Goal: Information Seeking & Learning: Learn about a topic

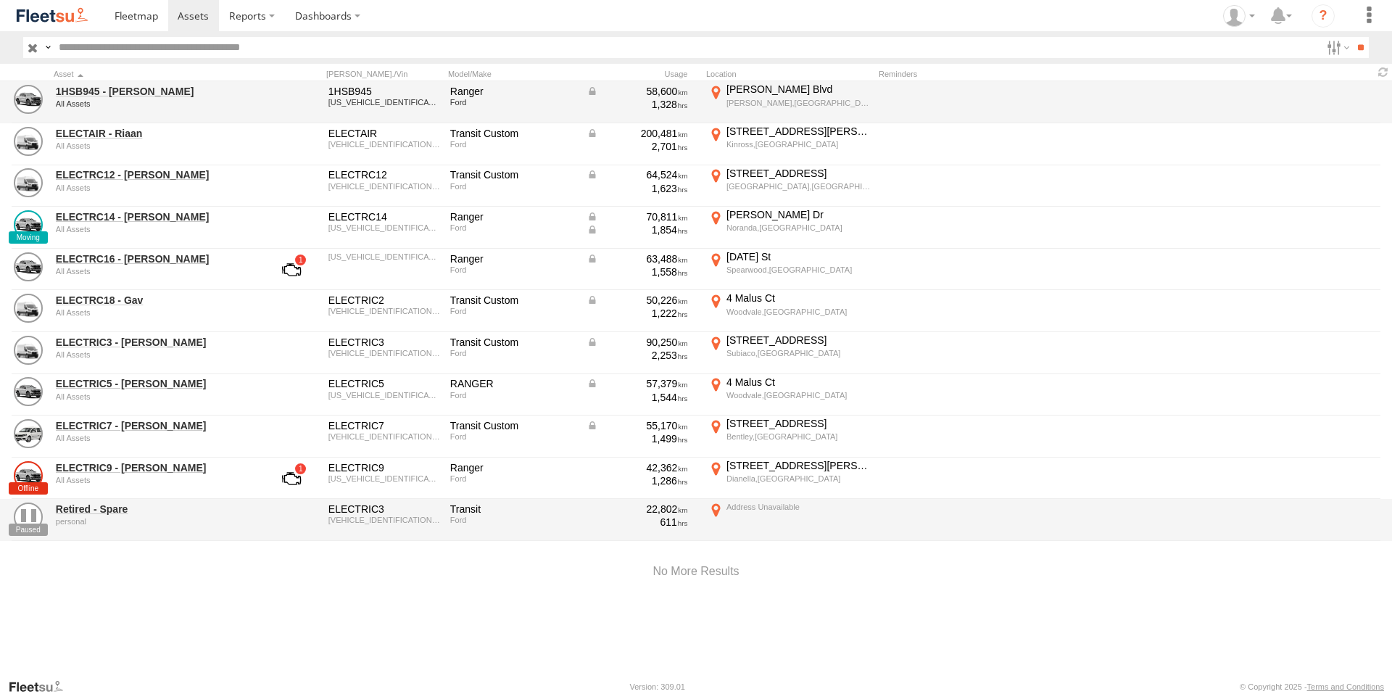
click at [270, 99] on div at bounding box center [291, 102] width 58 height 39
click at [107, 93] on link "1HSB945 - Ben" at bounding box center [155, 91] width 199 height 13
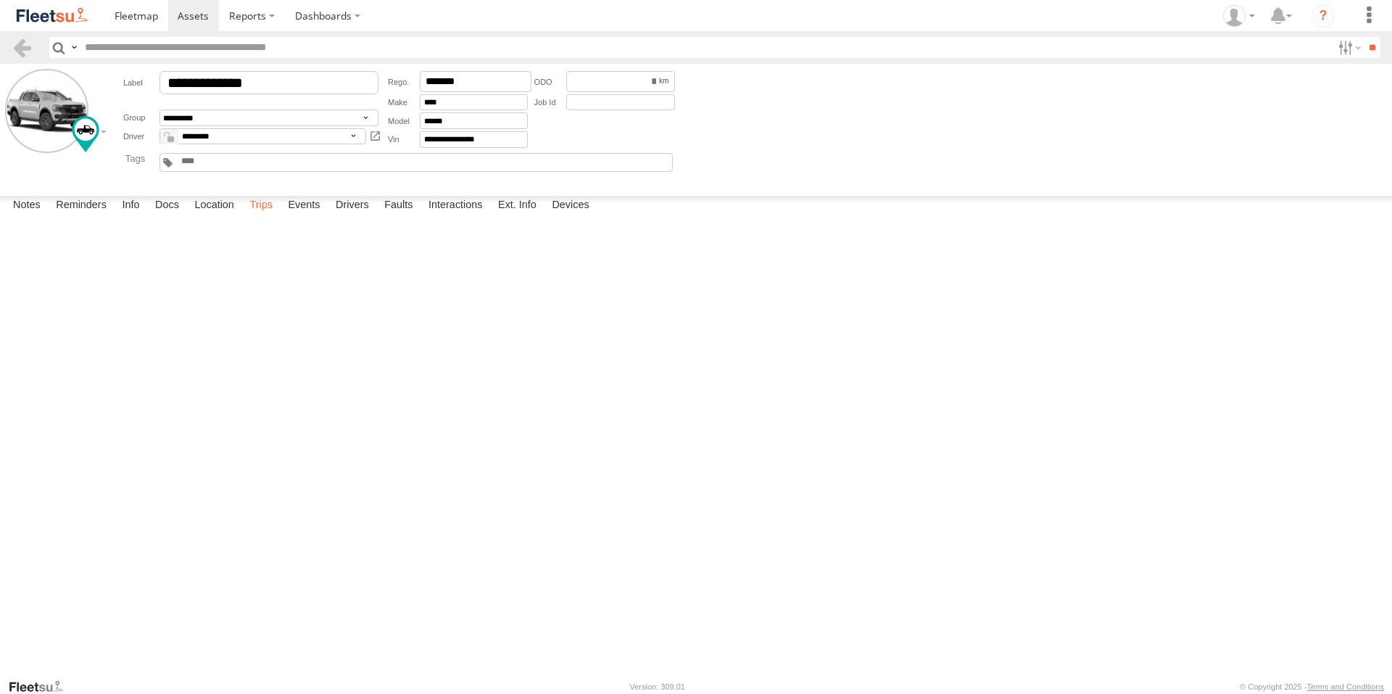
click at [254, 216] on label "Trips" at bounding box center [261, 206] width 38 height 20
click at [298, 216] on label "Events" at bounding box center [304, 206] width 46 height 20
click at [146, 20] on span at bounding box center [136, 16] width 43 height 14
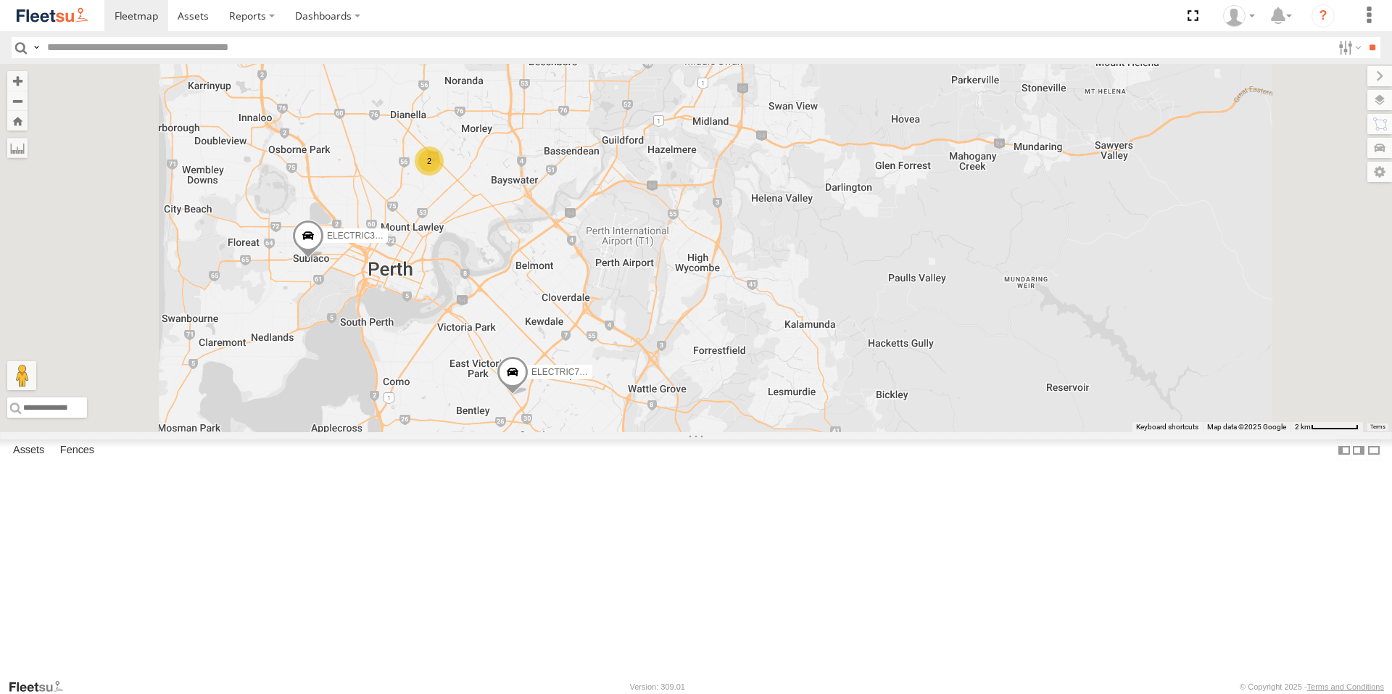
drag, startPoint x: 945, startPoint y: 496, endPoint x: 1053, endPoint y: 465, distance: 112.9
click at [1053, 432] on div "ELECTRIC7 - John 1HSB945 - Ben ELECTAIR - Riaan ELECTRIC3 - Leo 2" at bounding box center [696, 248] width 1392 height 368
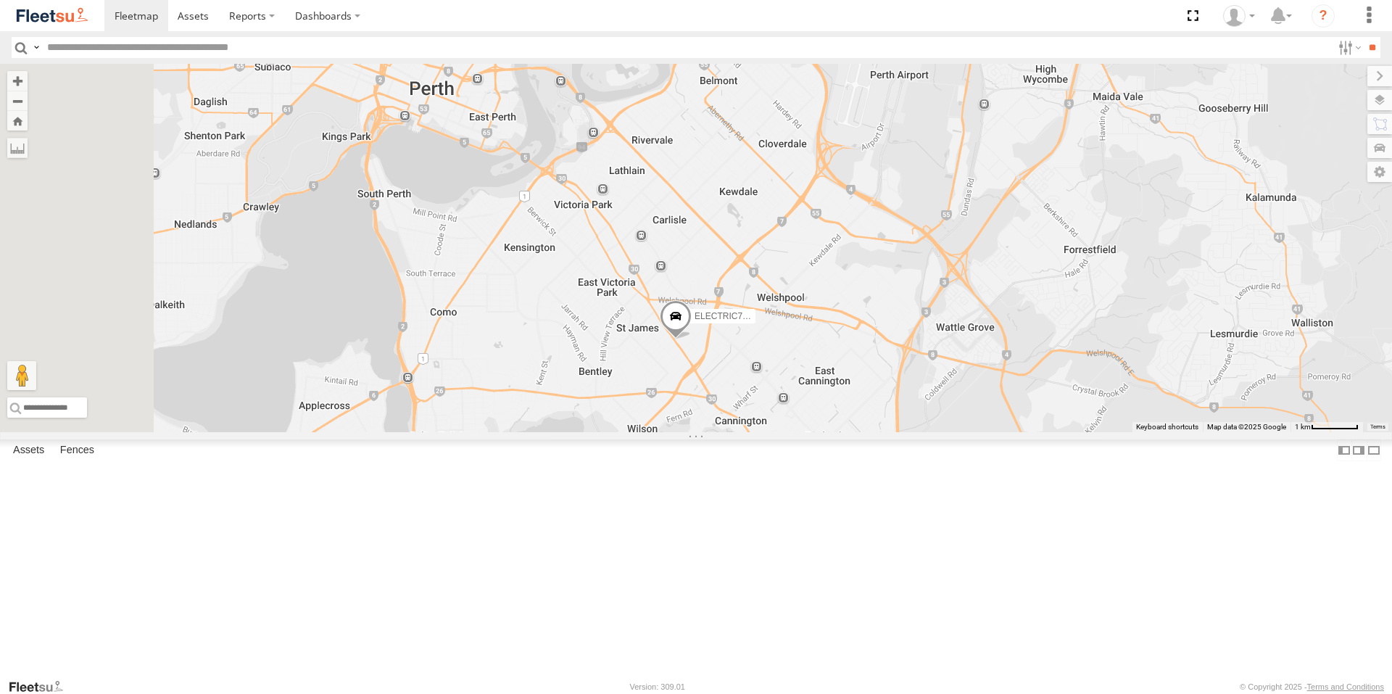
drag, startPoint x: 834, startPoint y: 448, endPoint x: 969, endPoint y: 446, distance: 134.9
click at [969, 432] on div "ELECTRIC7 - John 1HSB945 - Ben ELECTAIR - Riaan ELECTRIC3 - Leo" at bounding box center [696, 248] width 1392 height 368
click at [207, 20] on span at bounding box center [193, 16] width 31 height 14
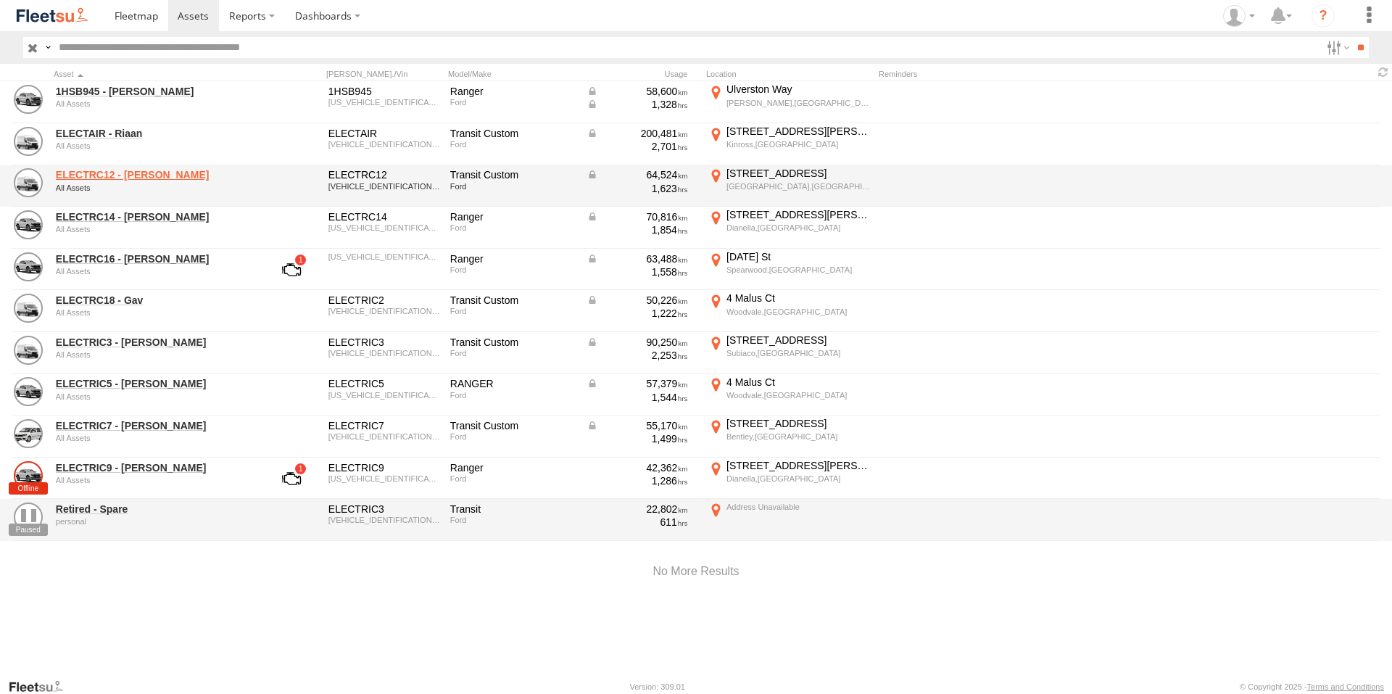
click at [125, 175] on link "ELECTRC12 - Harry" at bounding box center [155, 174] width 199 height 13
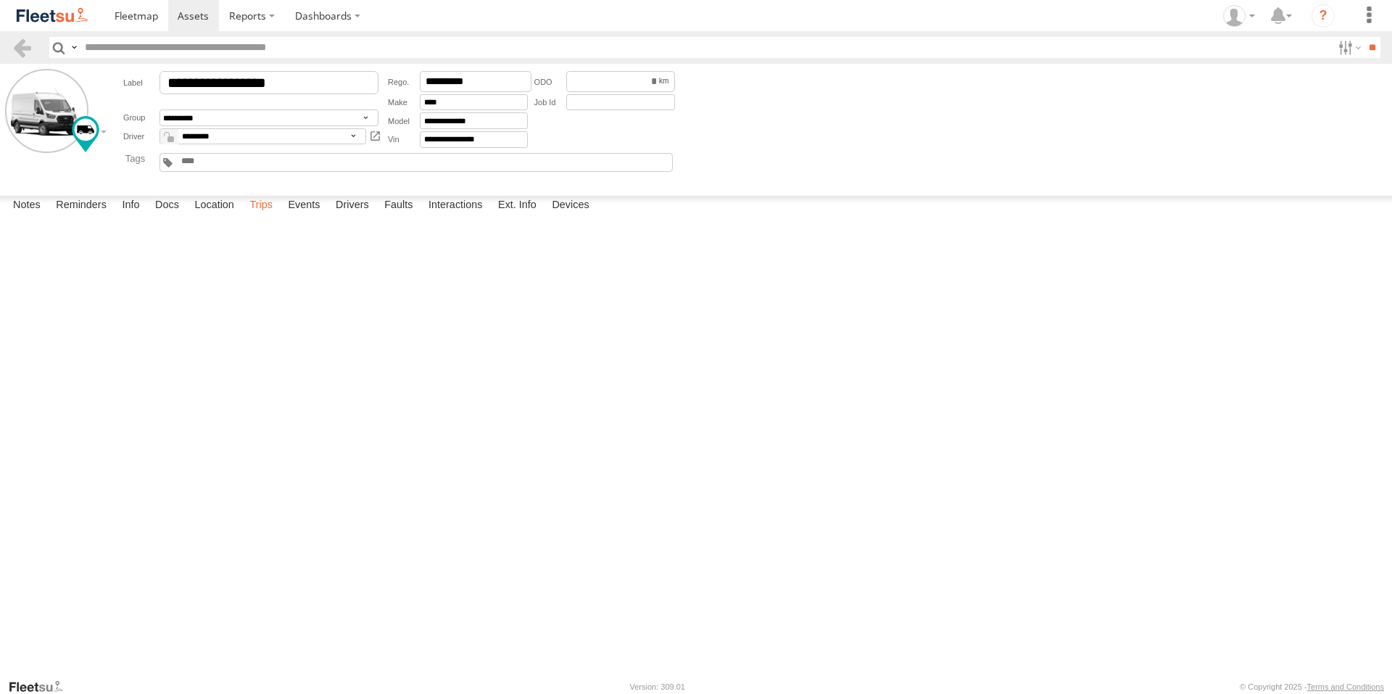
click at [260, 216] on label "Trips" at bounding box center [261, 206] width 38 height 20
click at [300, 216] on label "Events" at bounding box center [304, 206] width 46 height 20
click at [0, 0] on div "Baldivis,WA" at bounding box center [0, 0] width 0 height 0
click at [0, 0] on img "Click to see this area on Google Maps" at bounding box center [0, 0] width 0 height 0
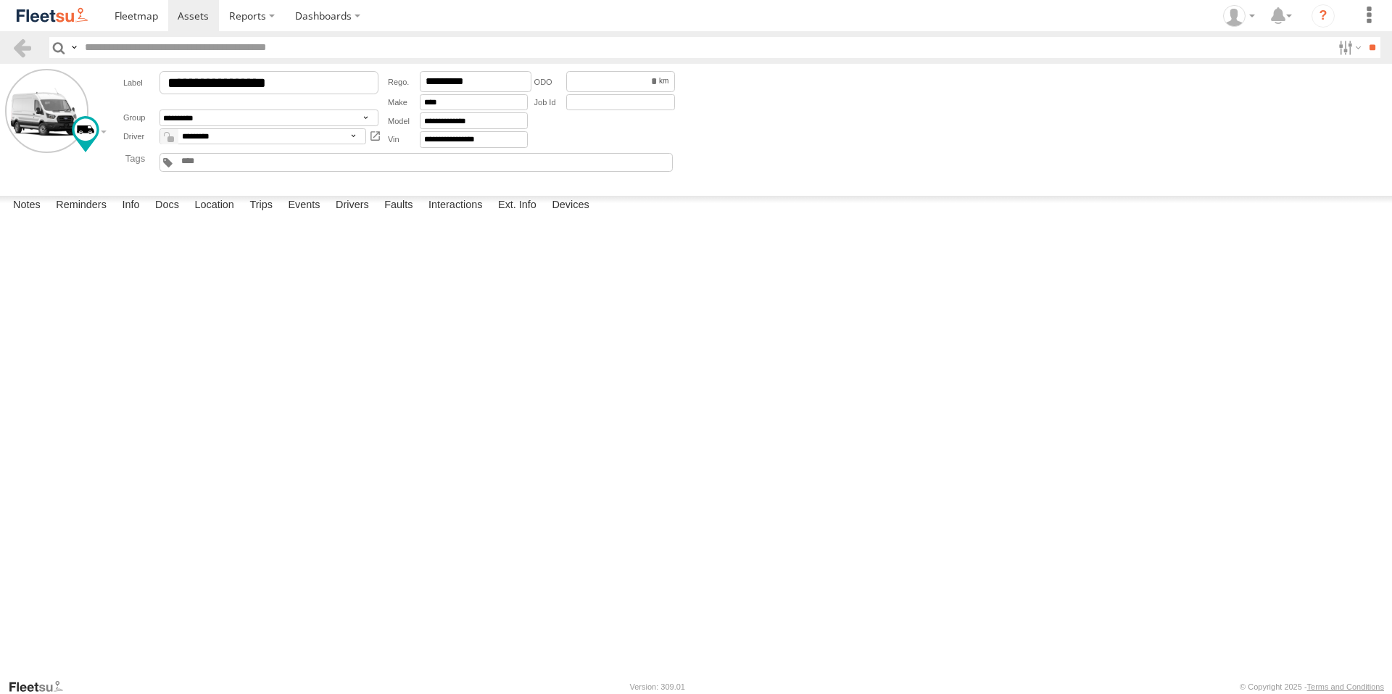
click at [0, 0] on label "×" at bounding box center [0, 0] width 0 height 0
click at [143, 17] on span at bounding box center [136, 16] width 43 height 14
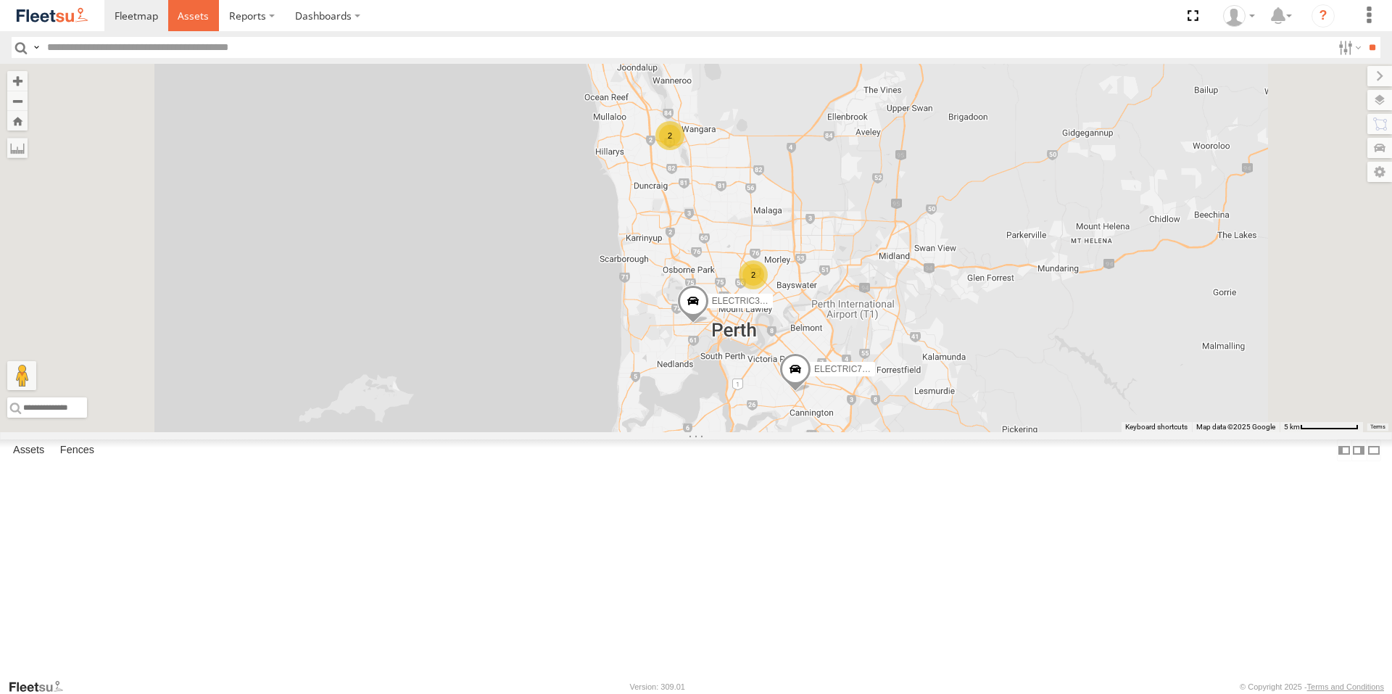
click at [203, 15] on span at bounding box center [193, 16] width 31 height 14
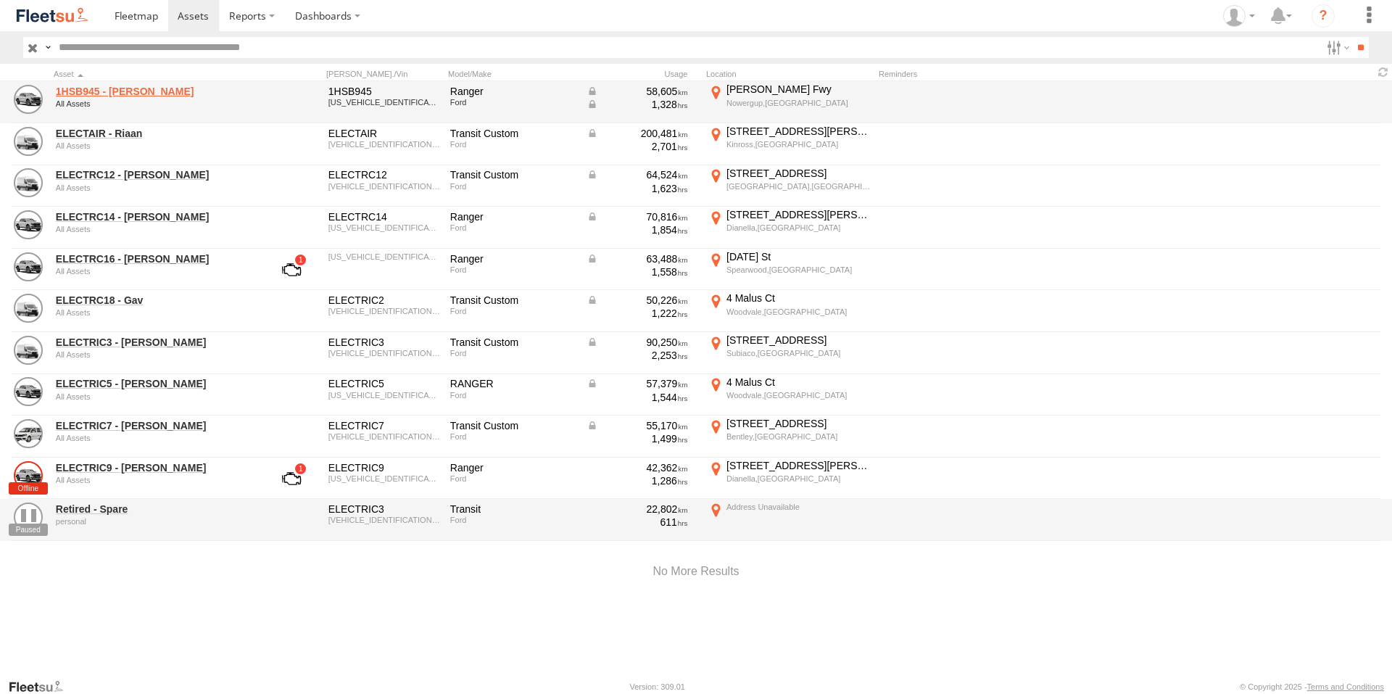
click at [108, 88] on link "1HSB945 - [PERSON_NAME]" at bounding box center [155, 91] width 199 height 13
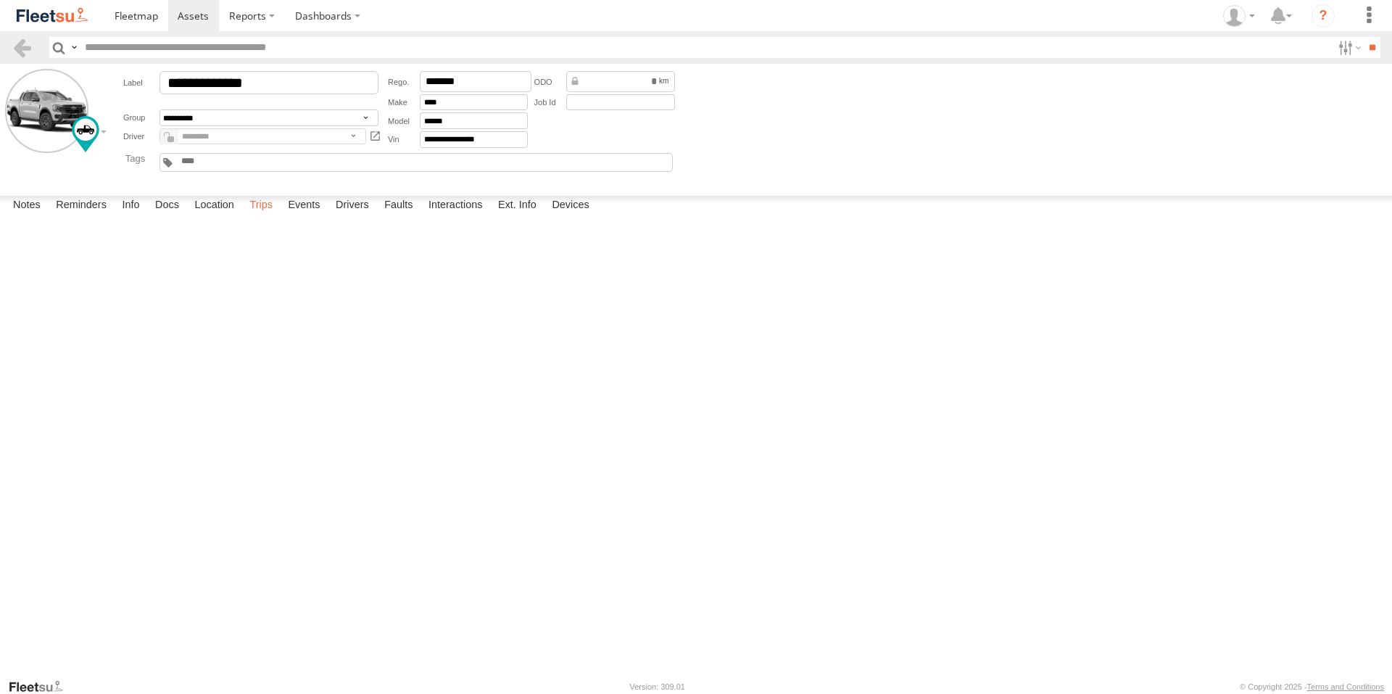
click at [260, 216] on label "Trips" at bounding box center [261, 206] width 38 height 20
click at [310, 216] on label "Events" at bounding box center [304, 206] width 46 height 20
click at [199, 17] on span at bounding box center [193, 16] width 31 height 14
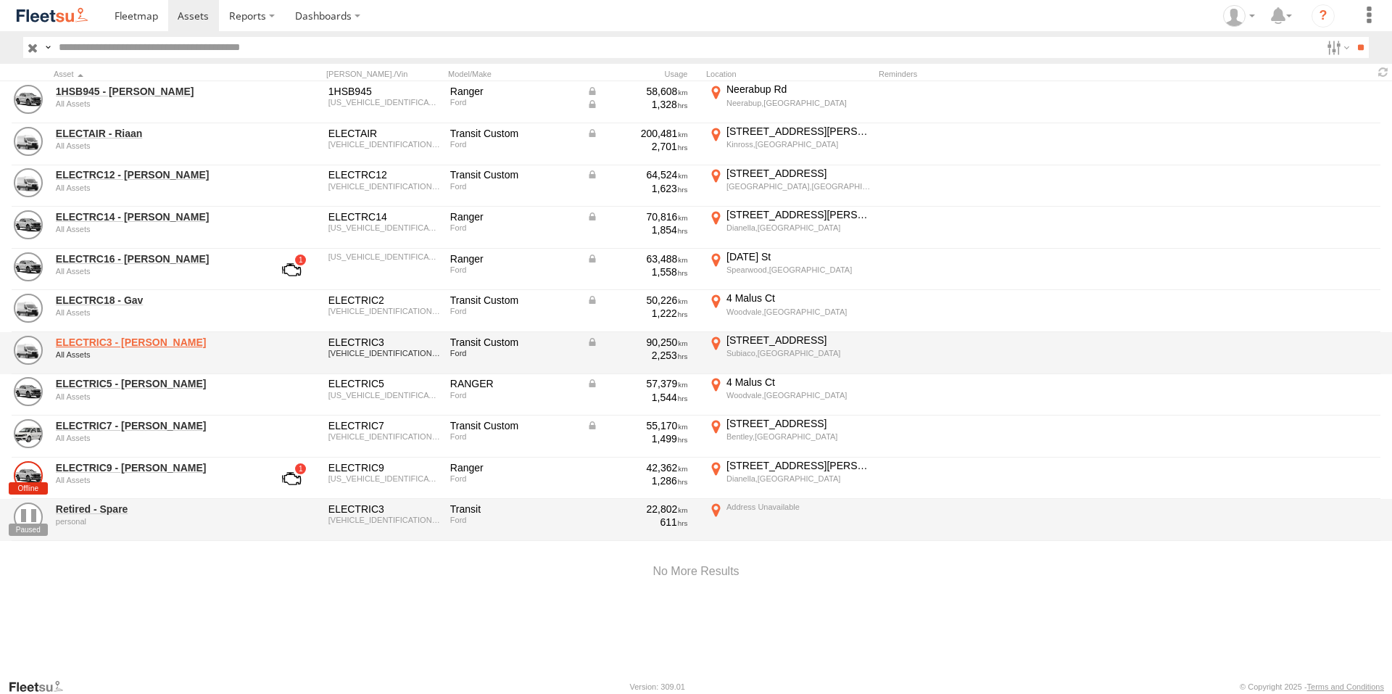
click at [116, 344] on link "ELECTRIC3 - [PERSON_NAME]" at bounding box center [155, 342] width 199 height 13
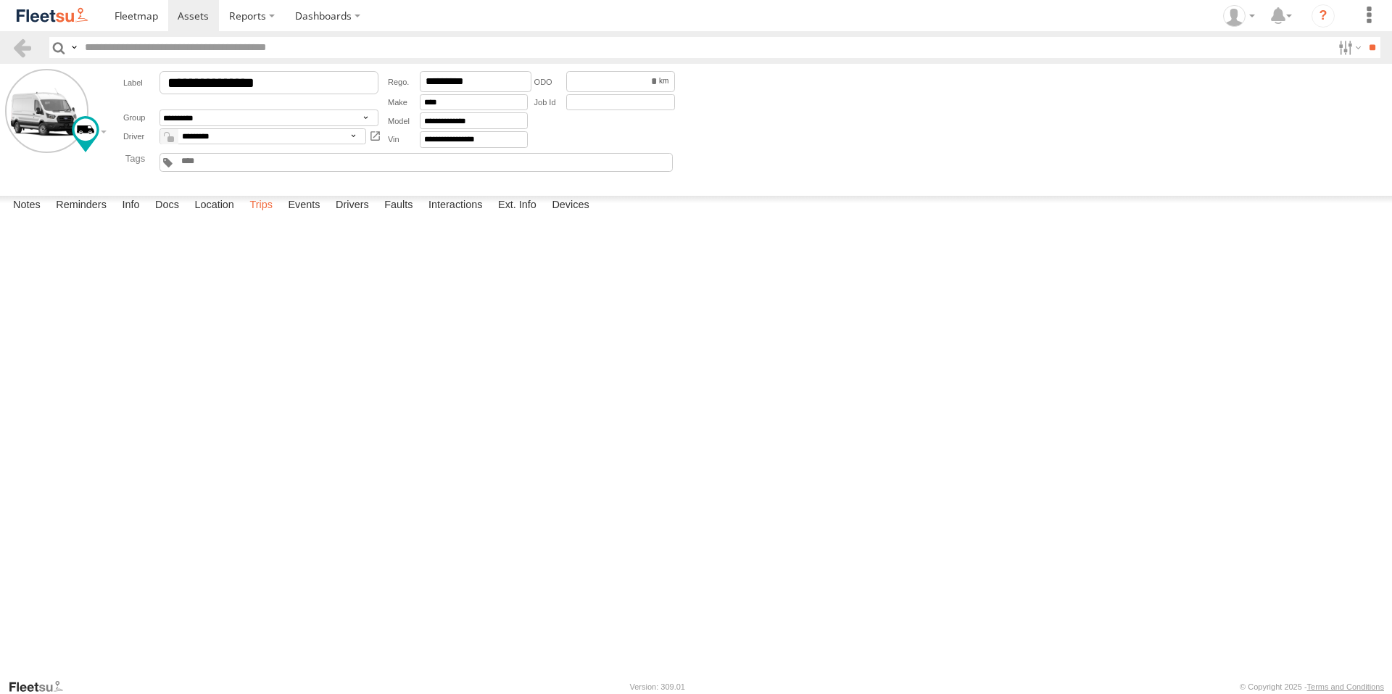
click at [254, 216] on label "Trips" at bounding box center [261, 206] width 38 height 20
click at [308, 216] on label "Events" at bounding box center [304, 206] width 46 height 20
click at [181, 16] on span at bounding box center [193, 16] width 31 height 14
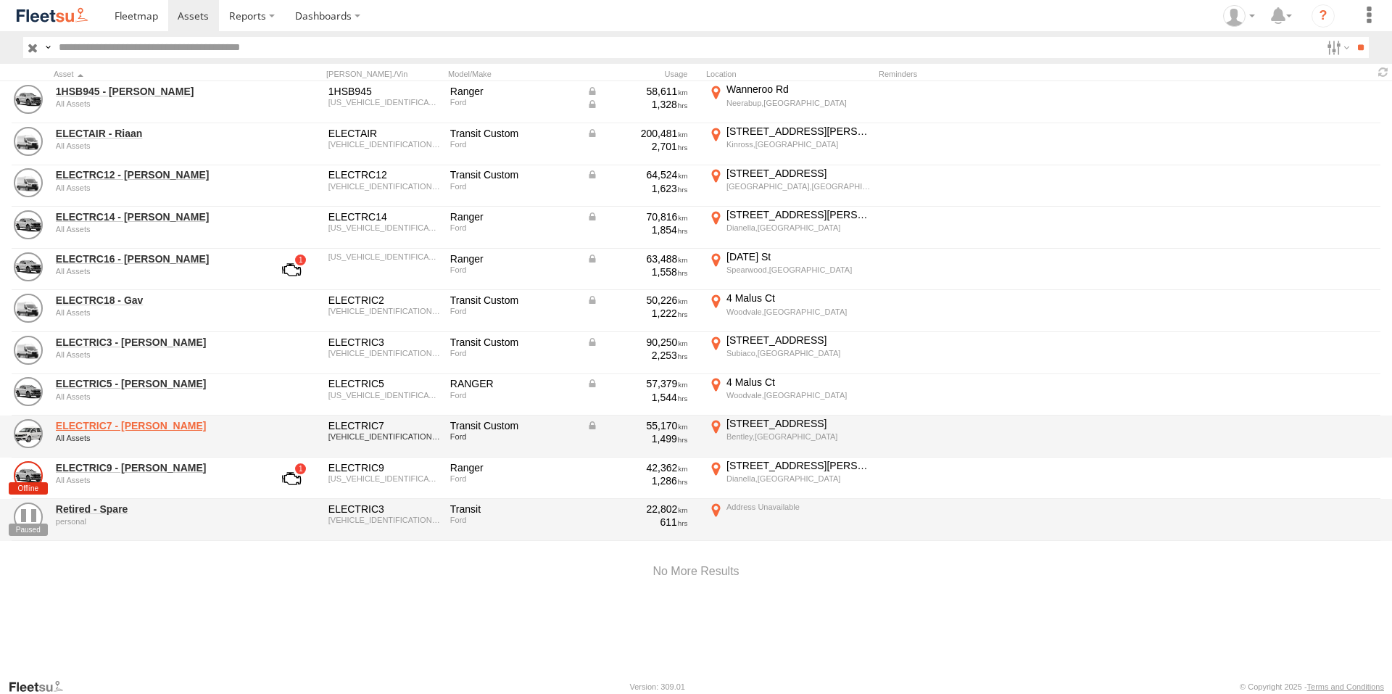
click at [117, 426] on link "ELECTRIC7 - John" at bounding box center [155, 425] width 199 height 13
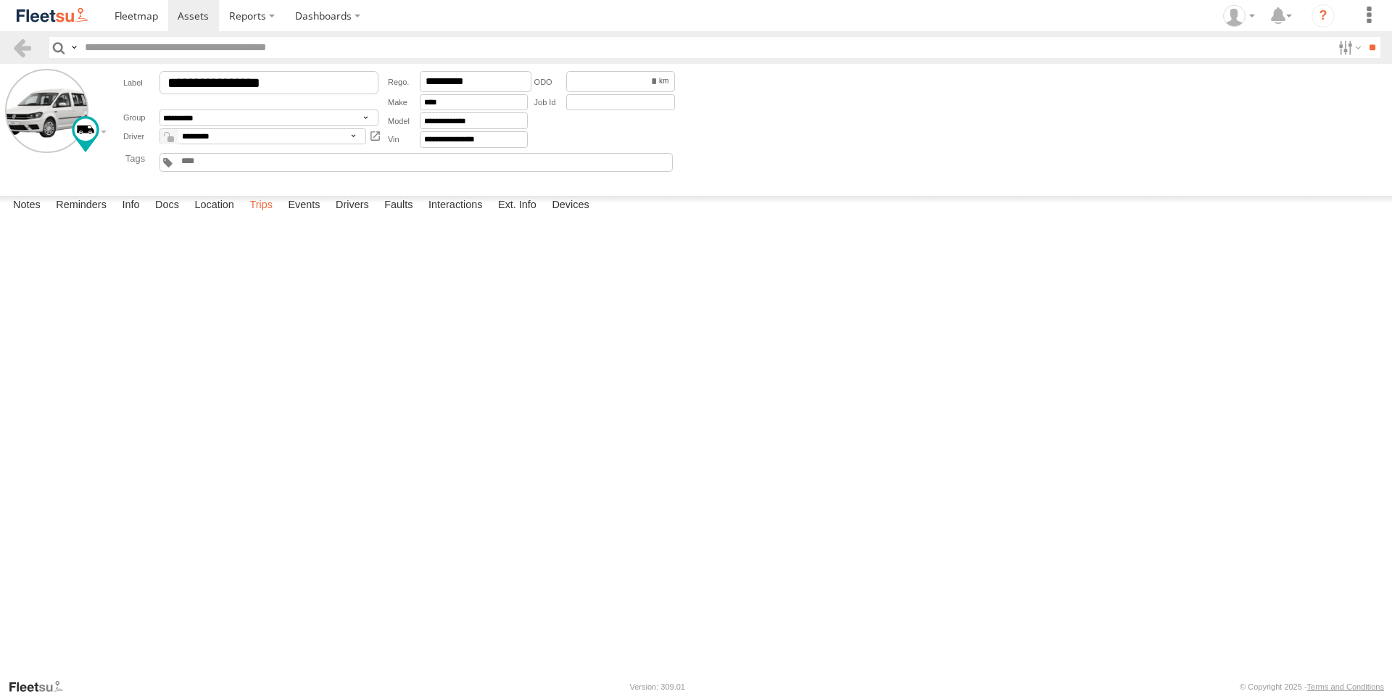
click at [260, 216] on label "Trips" at bounding box center [261, 206] width 38 height 20
click at [887, 136] on form "**********" at bounding box center [696, 127] width 1382 height 116
click at [1238, 17] on icon at bounding box center [1234, 16] width 22 height 22
click at [1241, 107] on span at bounding box center [1243, 104] width 25 height 16
click at [1248, 100] on span at bounding box center [1243, 104] width 25 height 16
